Goal: Task Accomplishment & Management: Use online tool/utility

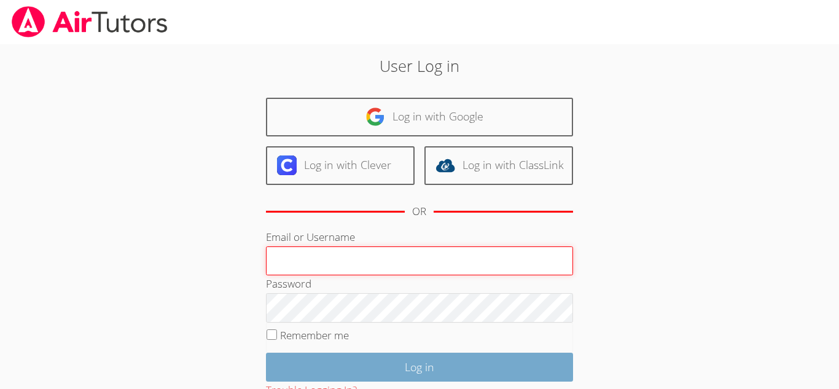
type input "26chibanes@mbusdapps.org"
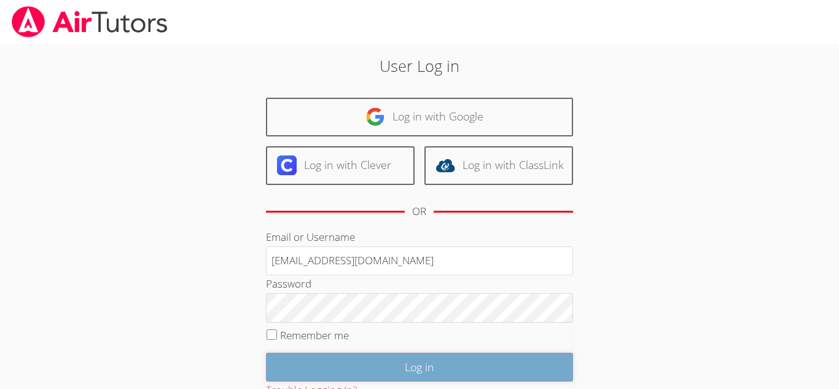
click at [365, 364] on input "Log in" at bounding box center [419, 367] width 307 height 29
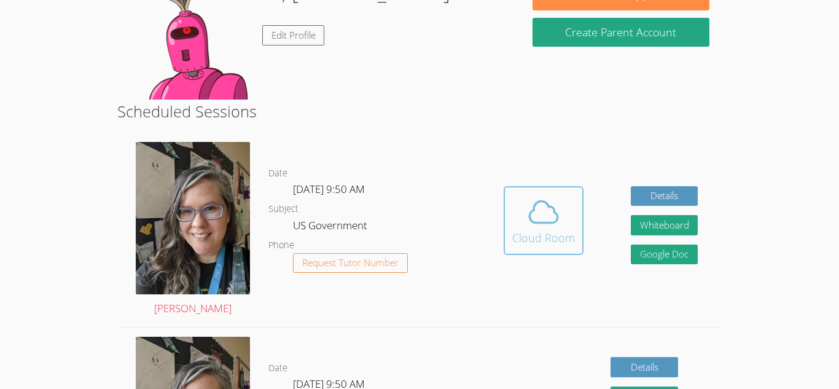
scroll to position [223, 0]
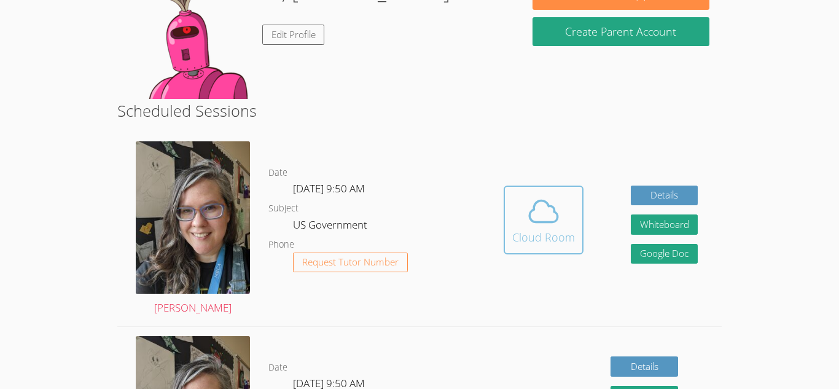
click at [544, 225] on icon at bounding box center [543, 211] width 34 height 34
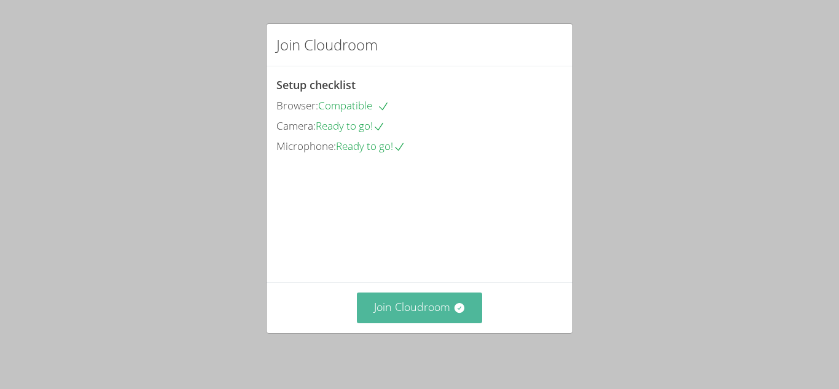
click at [445, 317] on button "Join Cloudroom" at bounding box center [420, 307] width 126 height 30
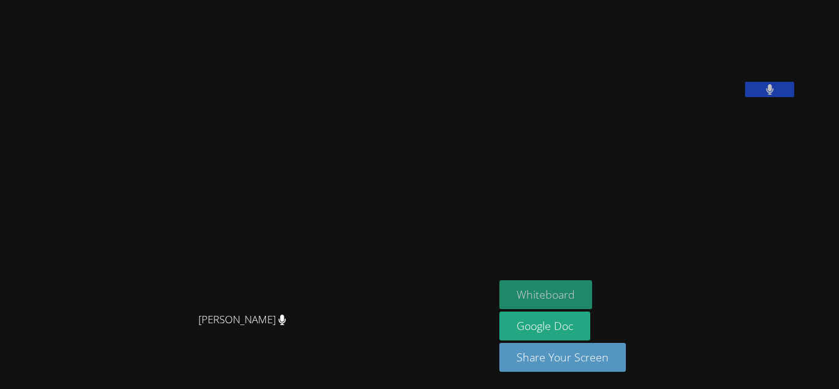
click at [583, 286] on button "Whiteboard" at bounding box center [545, 294] width 93 height 29
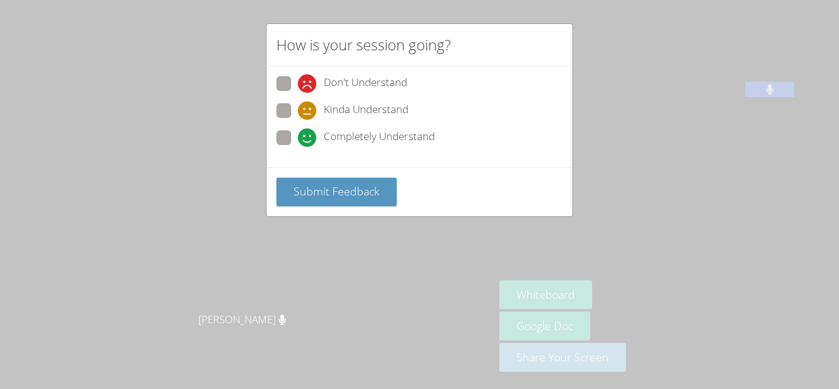
click at [298, 147] on span at bounding box center [298, 147] width 0 height 0
click at [298, 138] on input "Completely Understand" at bounding box center [303, 135] width 10 height 10
radio input "true"
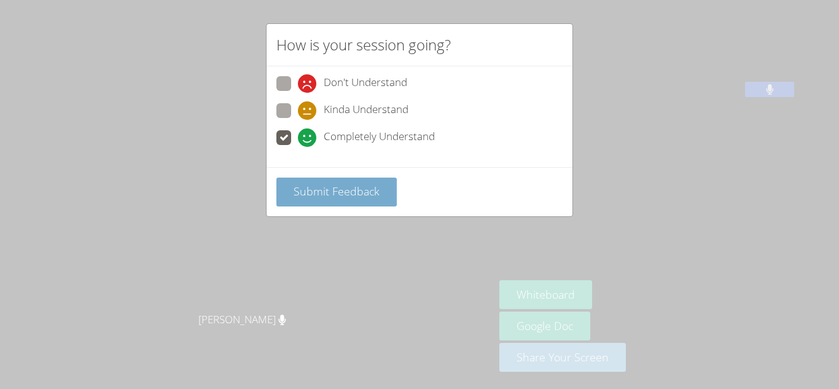
click at [327, 184] on span "Submit Feedback" at bounding box center [337, 191] width 86 height 15
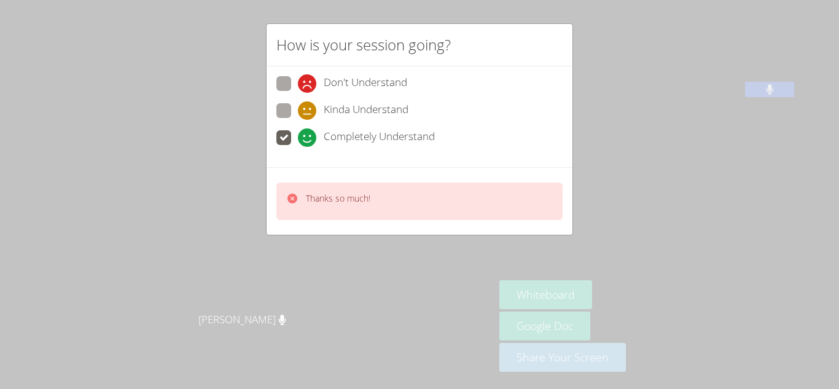
click at [293, 200] on icon at bounding box center [292, 198] width 10 height 10
